Goal: Information Seeking & Learning: Learn about a topic

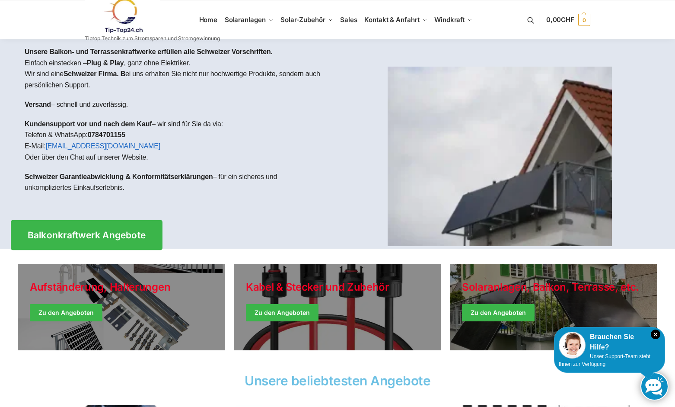
click at [121, 230] on link "Balkonkraftwerk Angebote" at bounding box center [87, 235] width 152 height 30
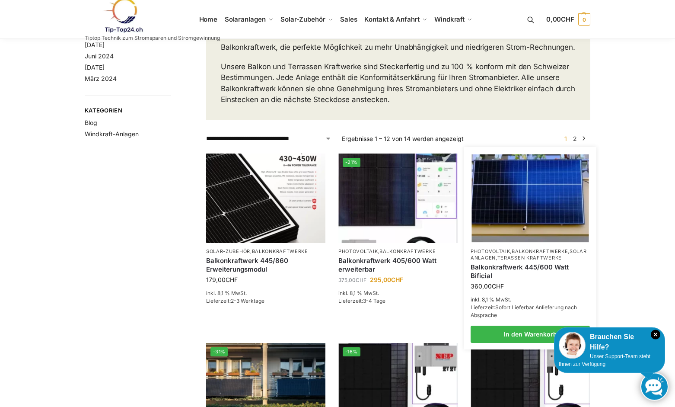
scroll to position [44, 0]
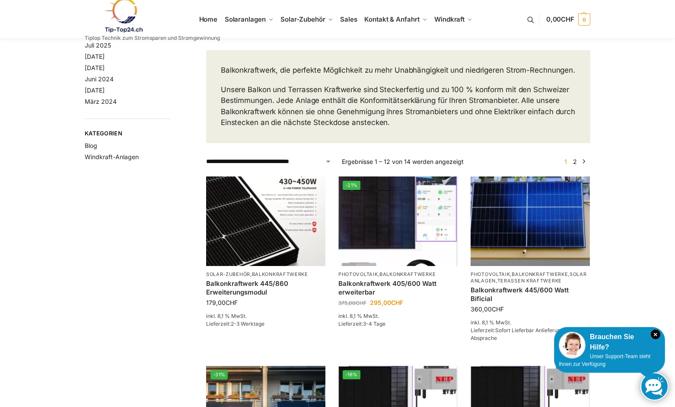
click at [575, 165] on link "2" at bounding box center [575, 161] width 8 height 7
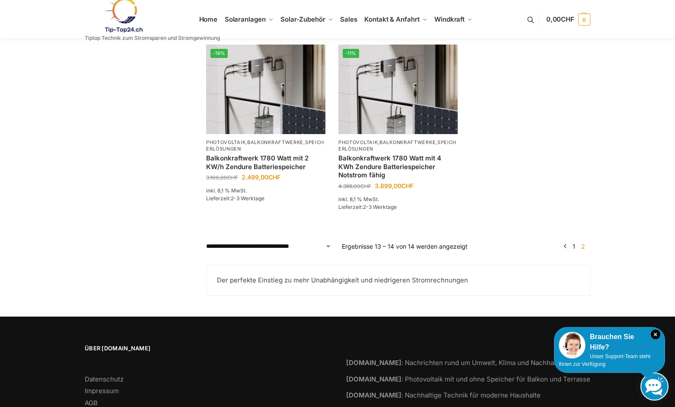
scroll to position [176, 0]
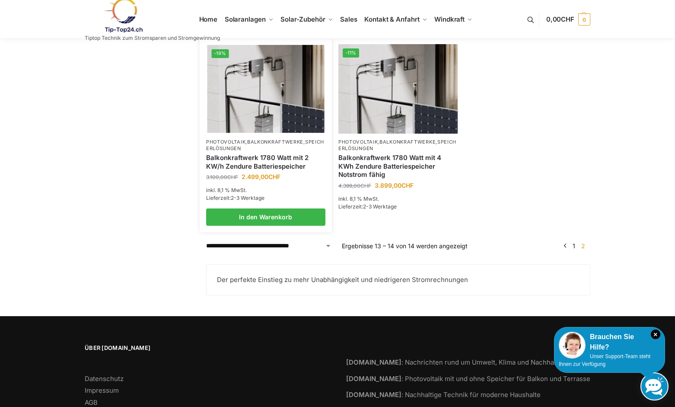
click at [208, 132] on img at bounding box center [265, 89] width 117 height 88
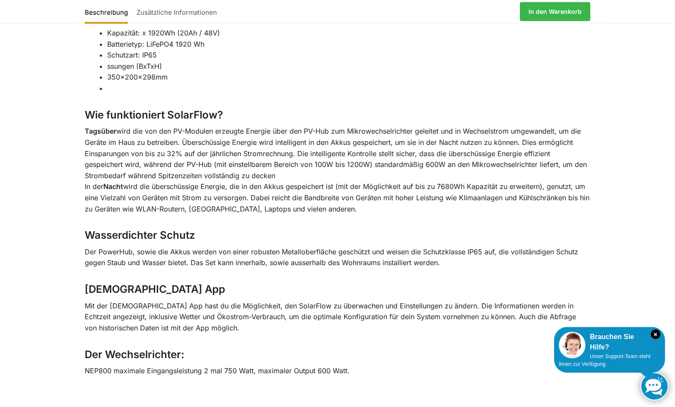
scroll to position [1543, 0]
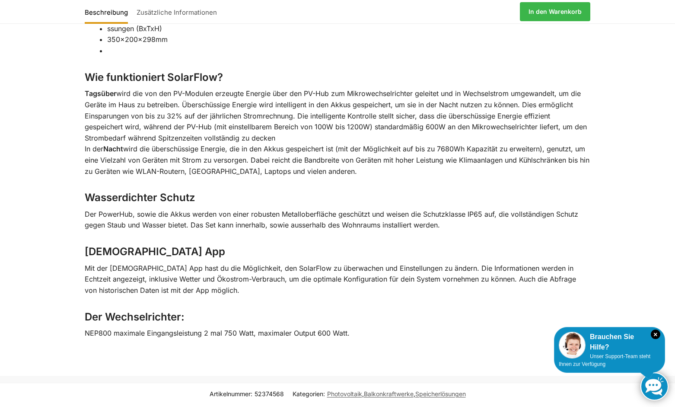
click at [167, 263] on p "Mit der Zendure App hast du die Möglichkeit, den SolarFlow zu überwachen und Ei…" at bounding box center [338, 279] width 506 height 33
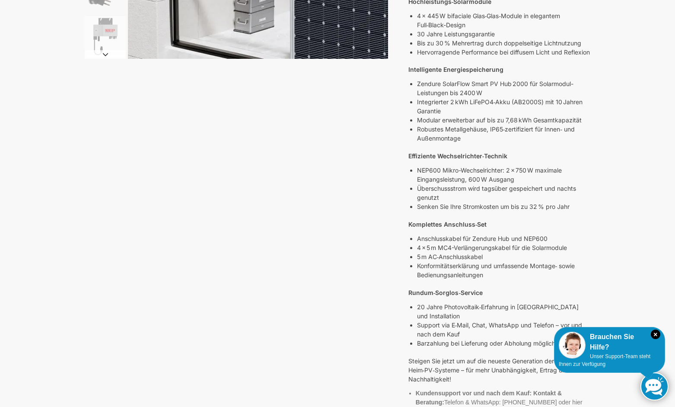
scroll to position [0, 0]
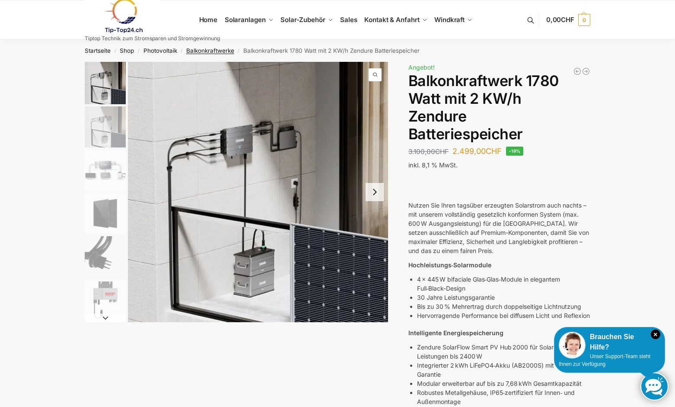
click at [202, 50] on link "Balkonkraftwerke" at bounding box center [210, 50] width 48 height 7
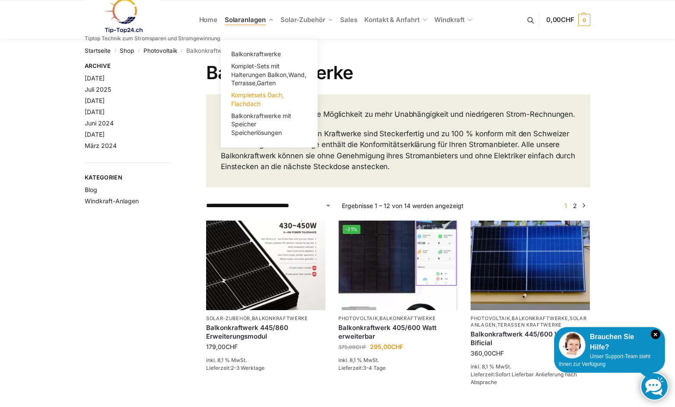
click at [277, 96] on span "Kompletsets Dach, Flachdach" at bounding box center [257, 99] width 53 height 16
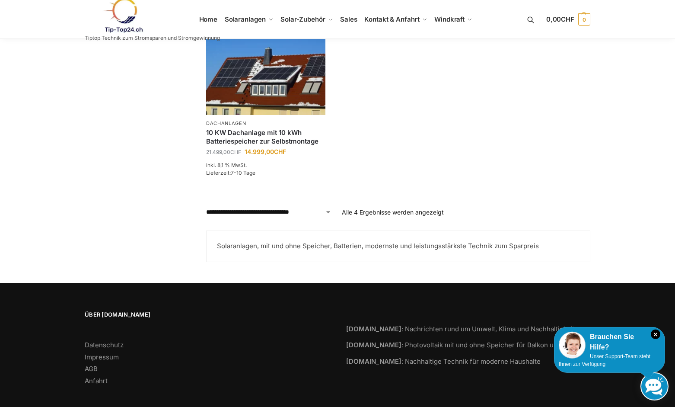
scroll to position [415, 0]
